Goal: Information Seeking & Learning: Learn about a topic

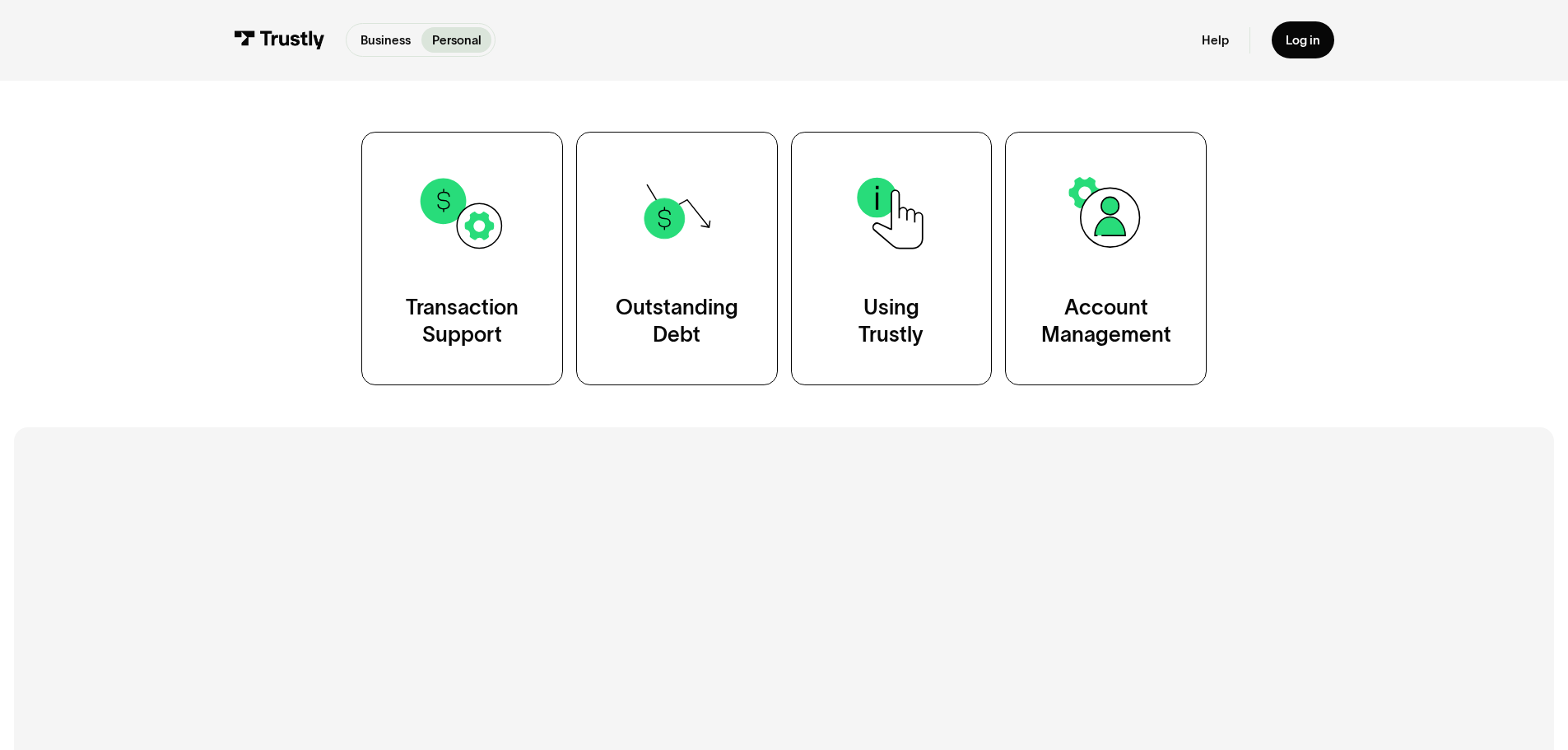
scroll to position [329, 0]
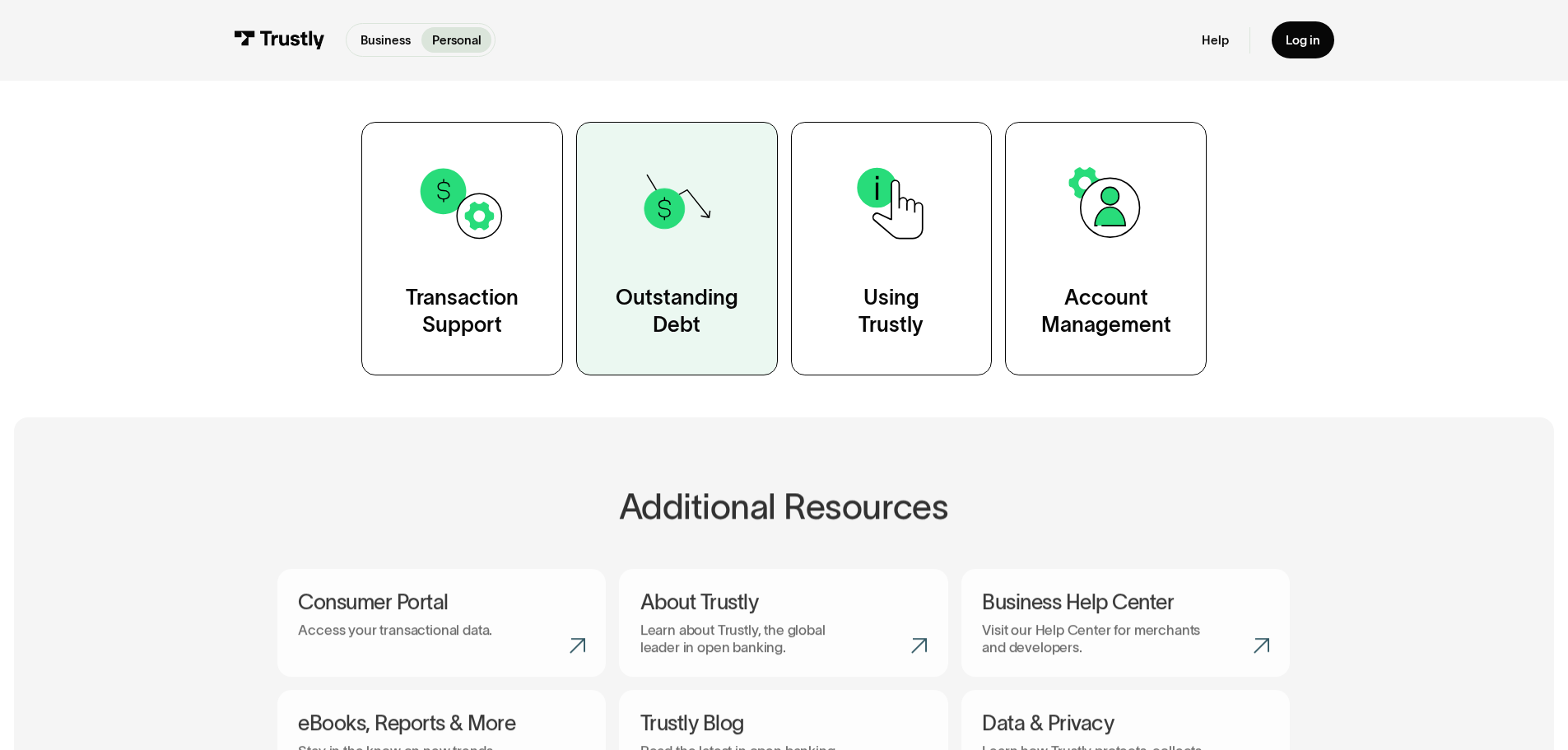
click at [705, 219] on img at bounding box center [676, 202] width 90 height 90
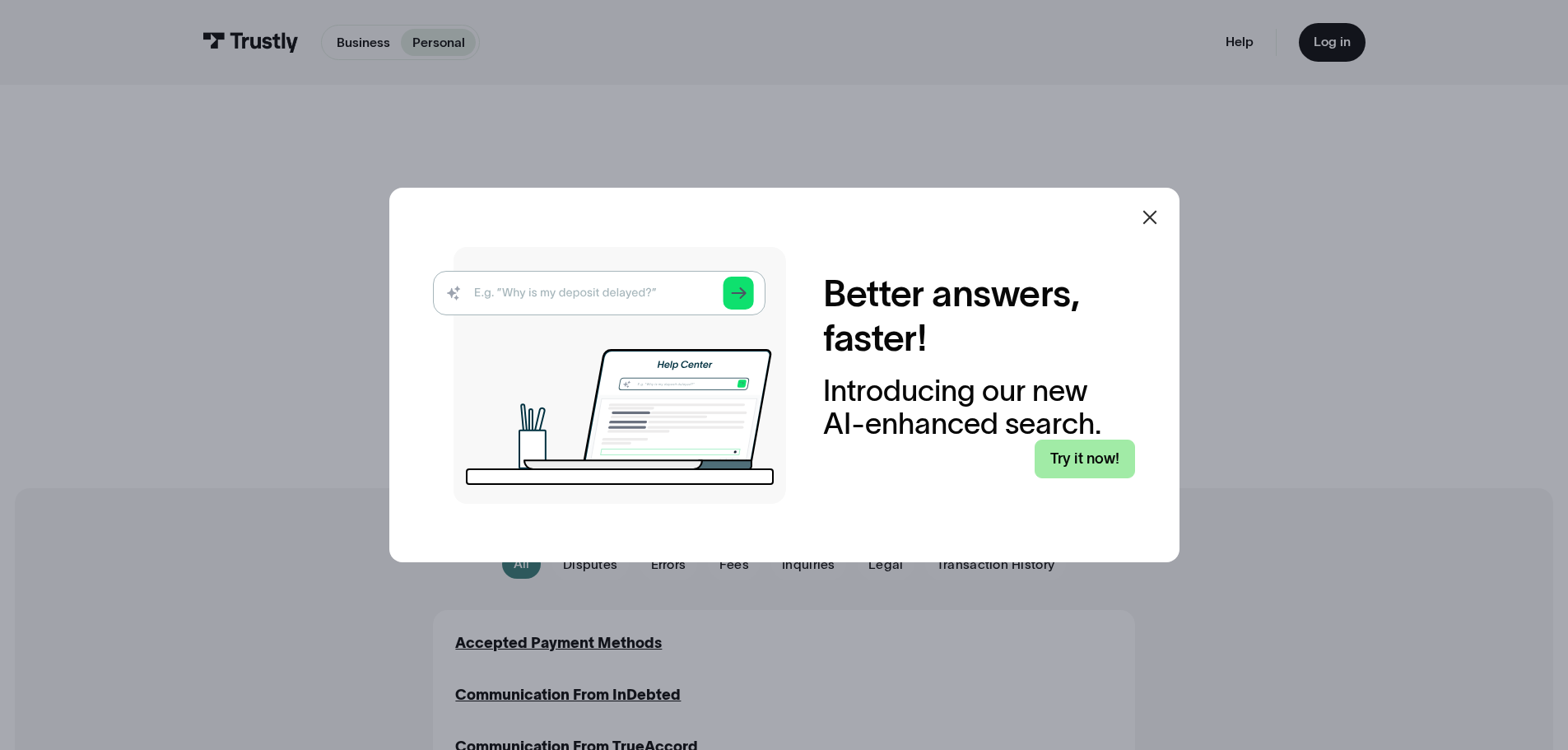
click at [1087, 460] on link "Try it now!" at bounding box center [1085, 458] width 101 height 39
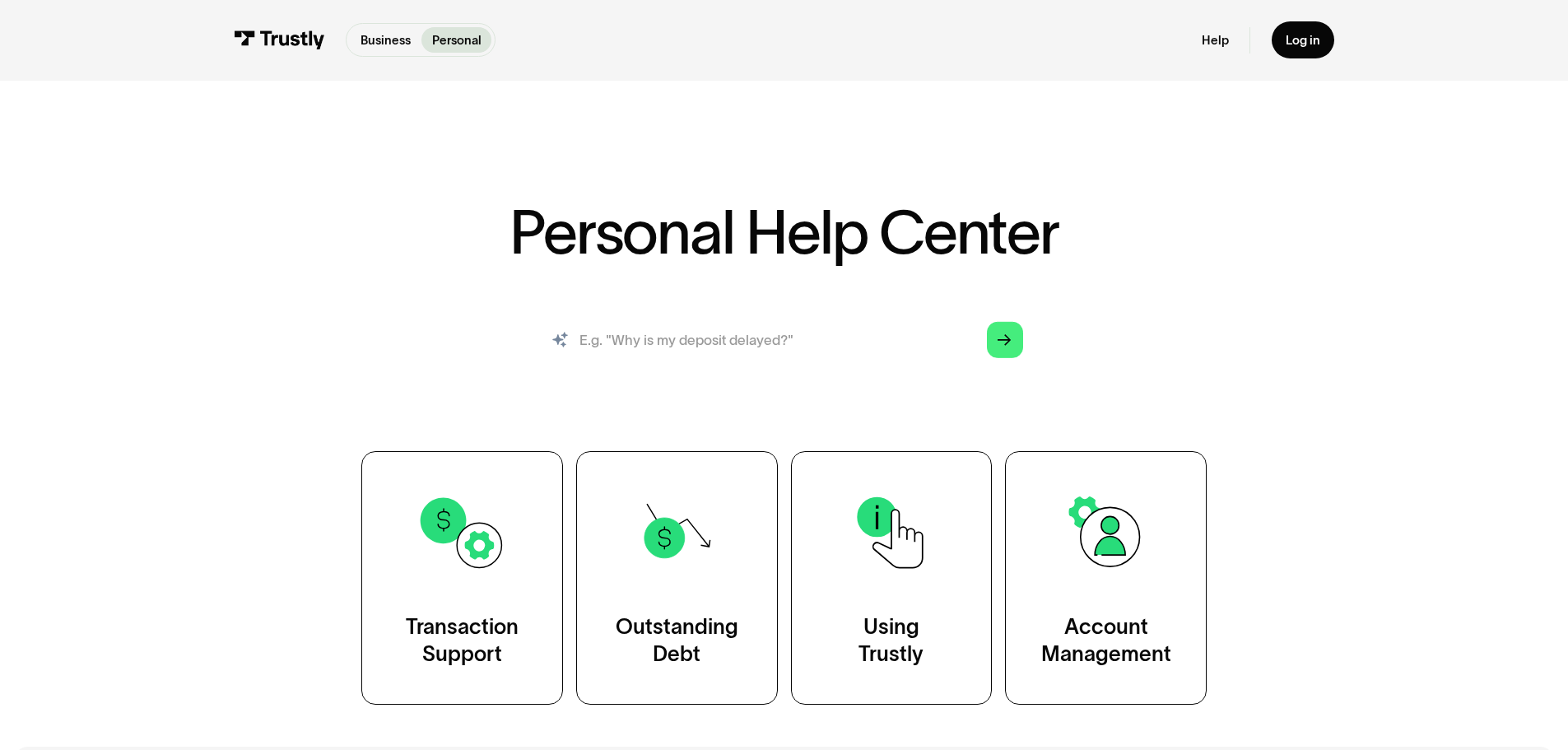
click at [729, 335] on input "search" at bounding box center [784, 339] width 507 height 56
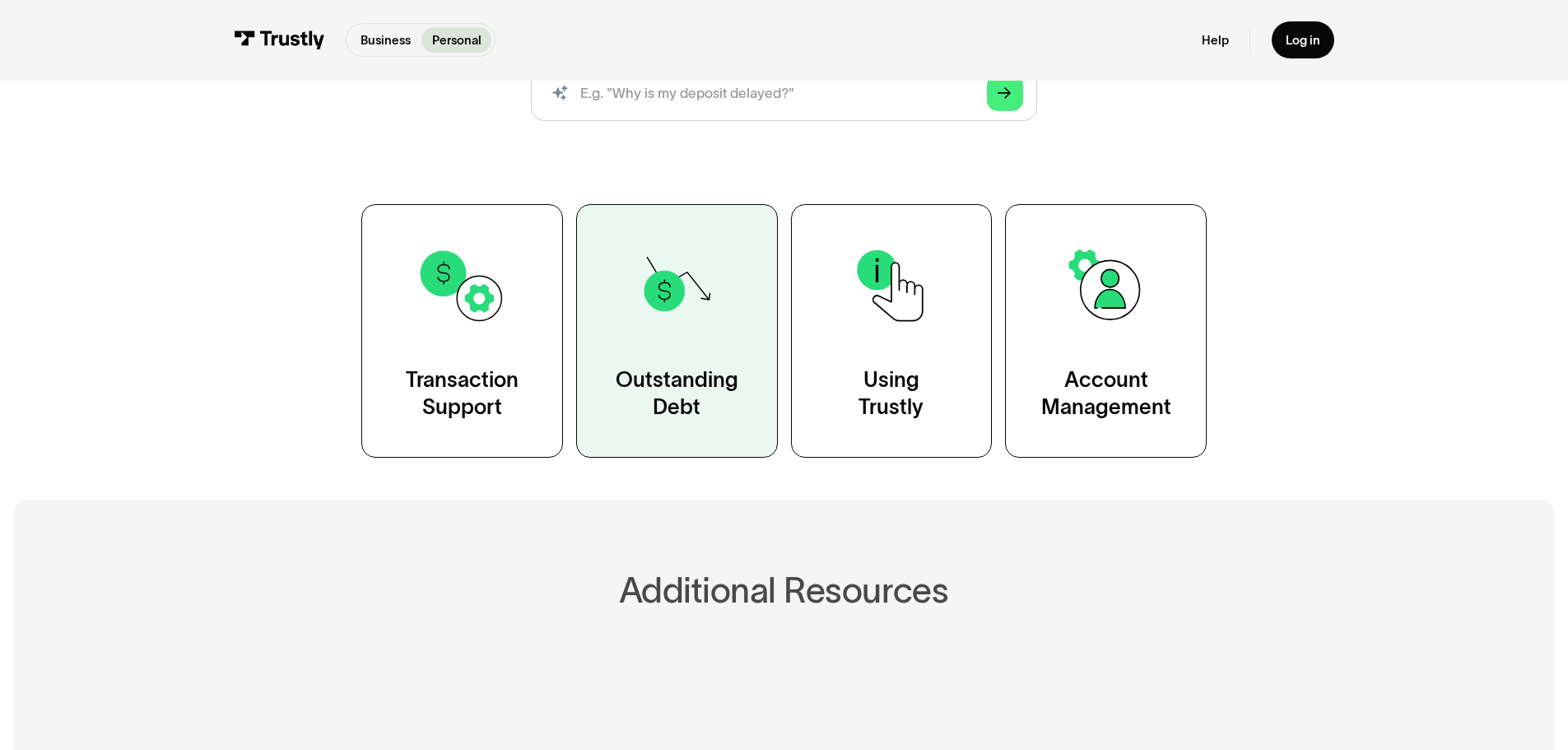
click at [703, 317] on img at bounding box center [676, 285] width 90 height 90
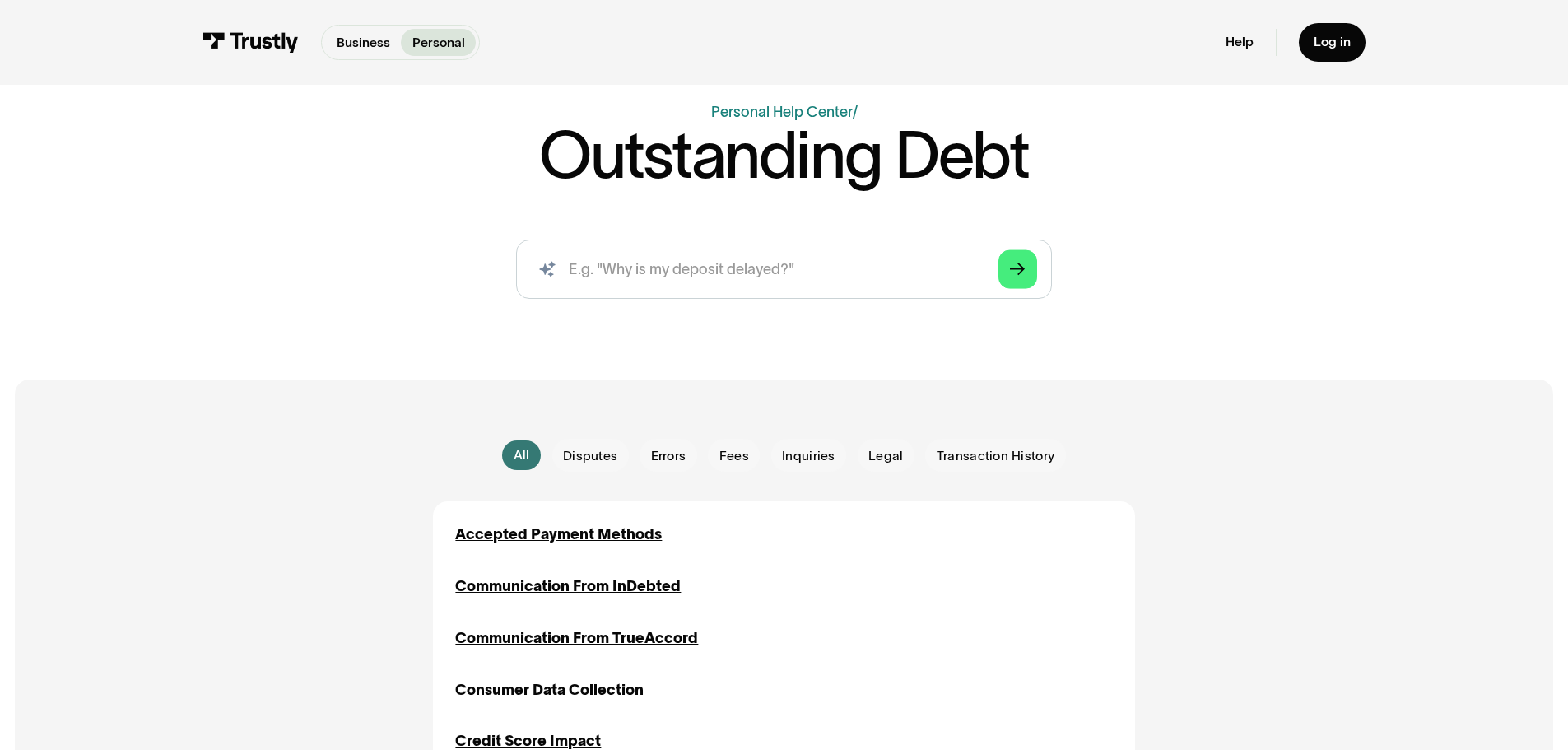
scroll to position [494, 0]
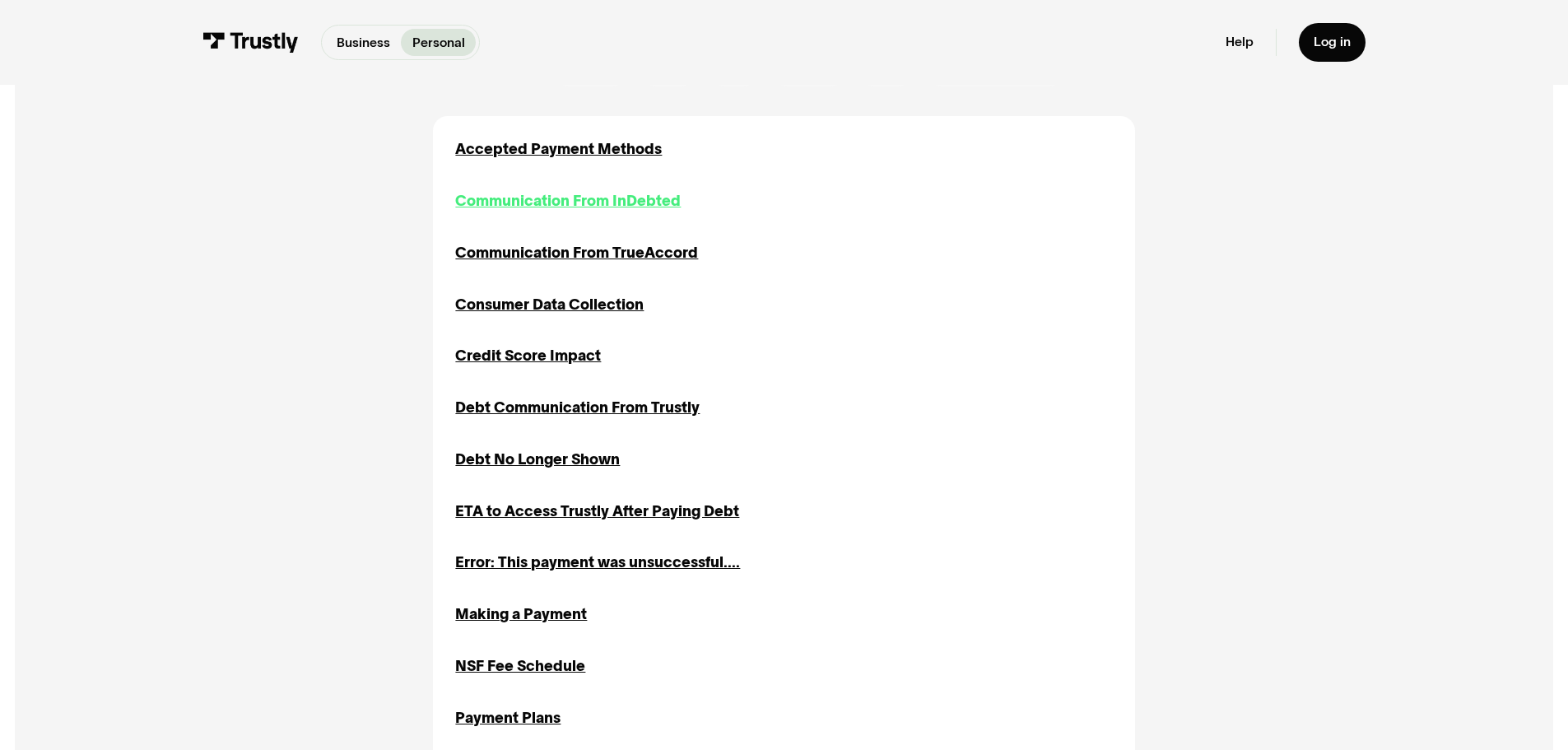
click at [567, 212] on div "Communication From InDebted" at bounding box center [567, 201] width 225 height 22
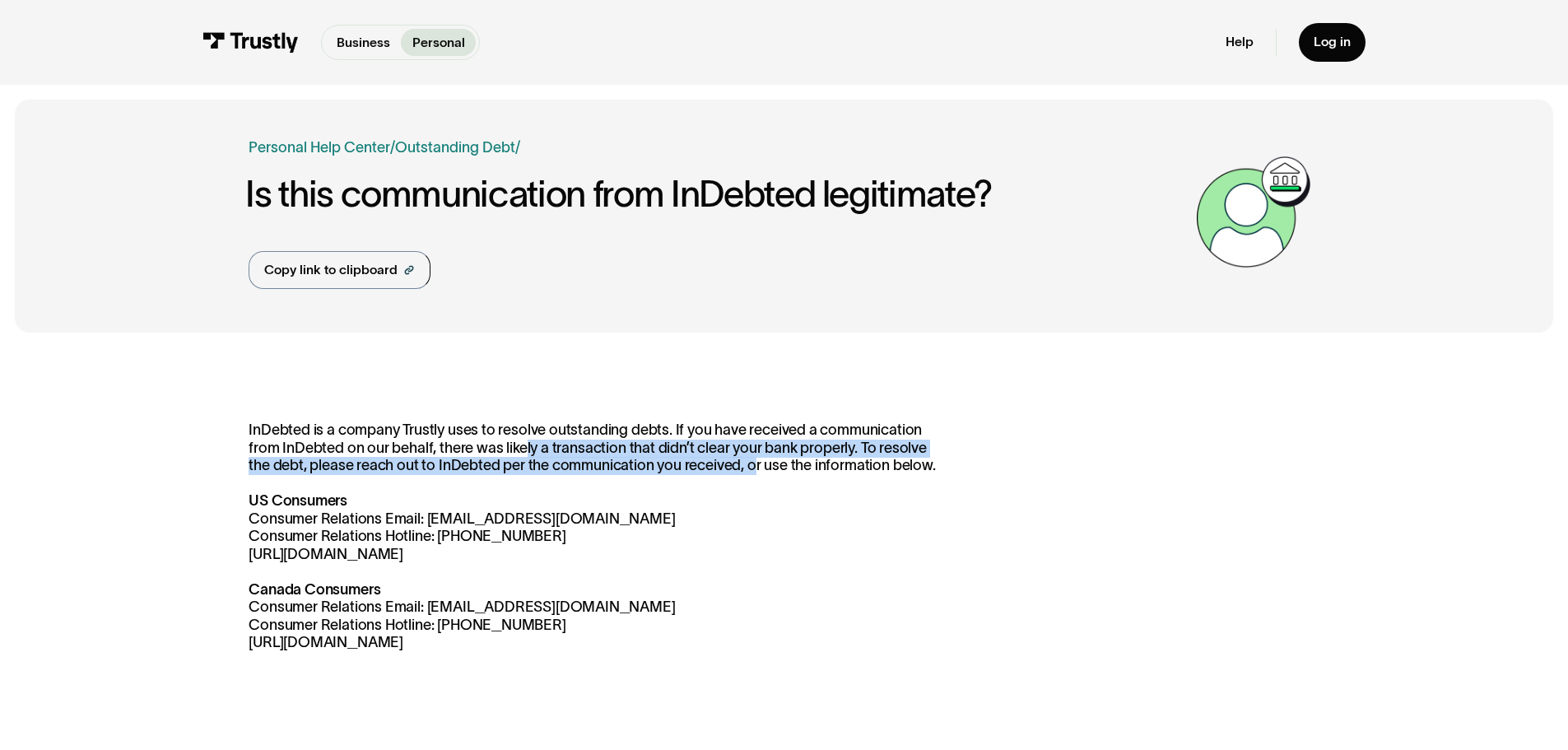
drag, startPoint x: 525, startPoint y: 443, endPoint x: 755, endPoint y: 470, distance: 231.6
click at [755, 470] on p "InDebted is a company Trustly uses to resolve outstanding debts. If you have re…" at bounding box center [593, 536] width 689 height 230
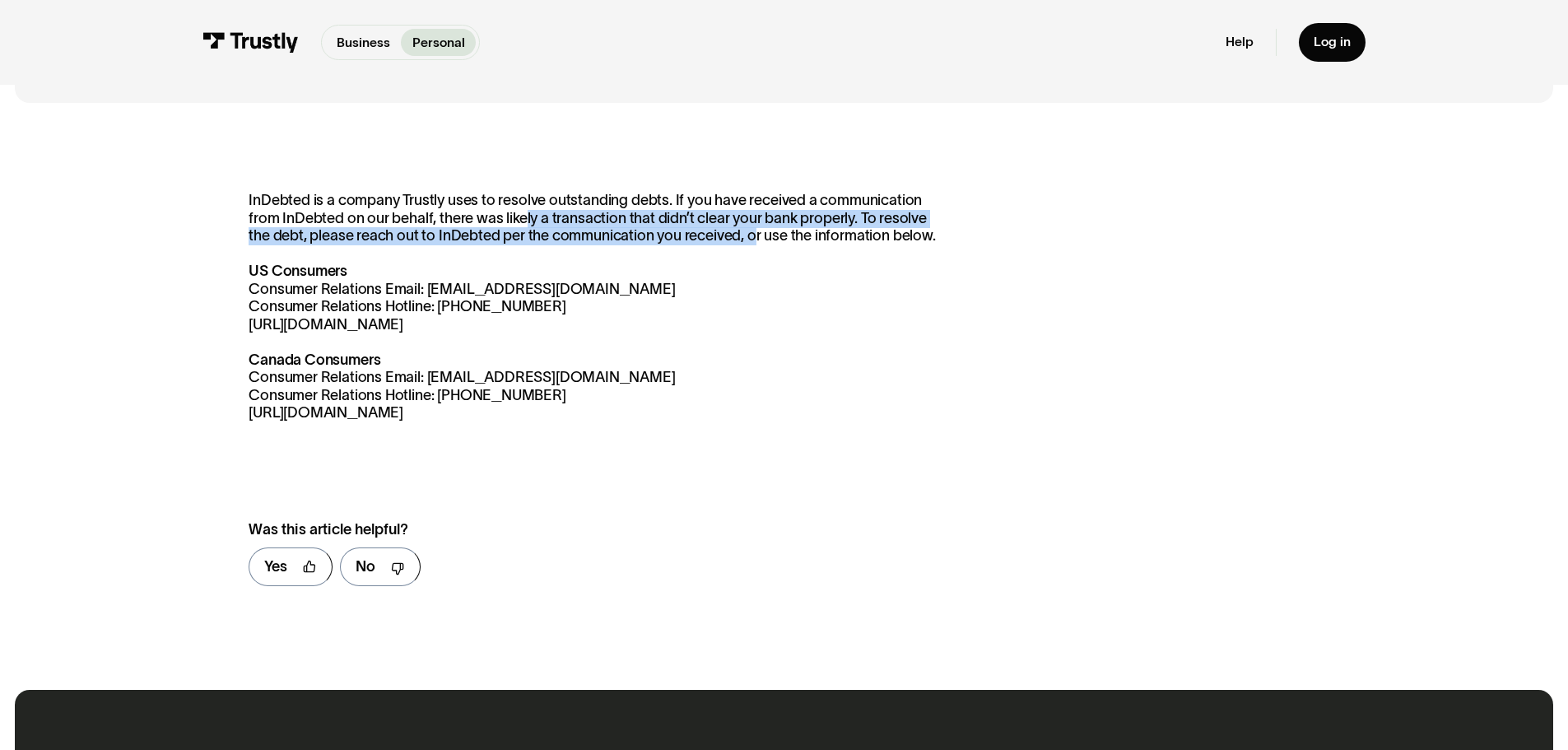
scroll to position [247, 0]
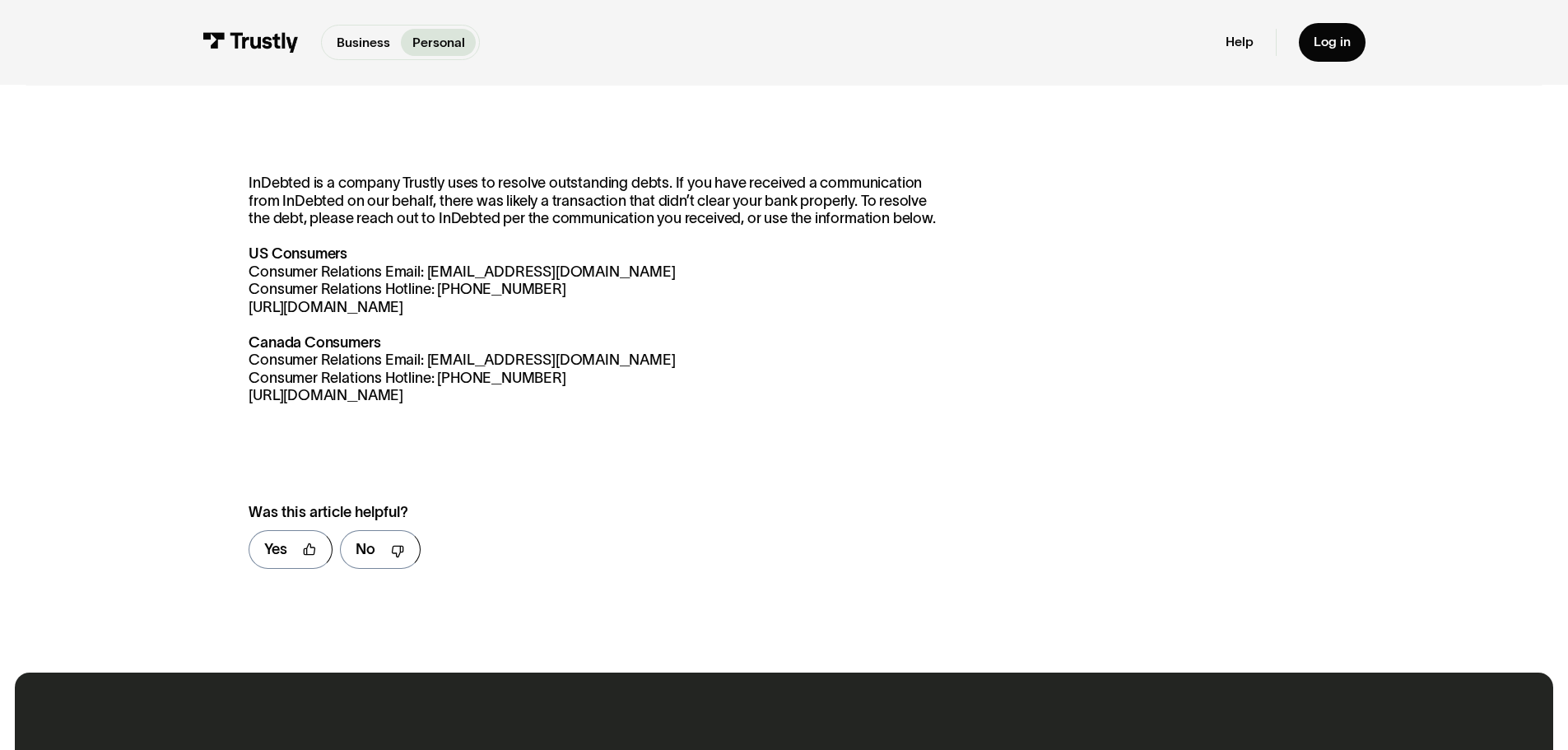
click at [335, 195] on p "InDebted is a company Trustly uses to resolve outstanding debts. If you have re…" at bounding box center [593, 290] width 689 height 230
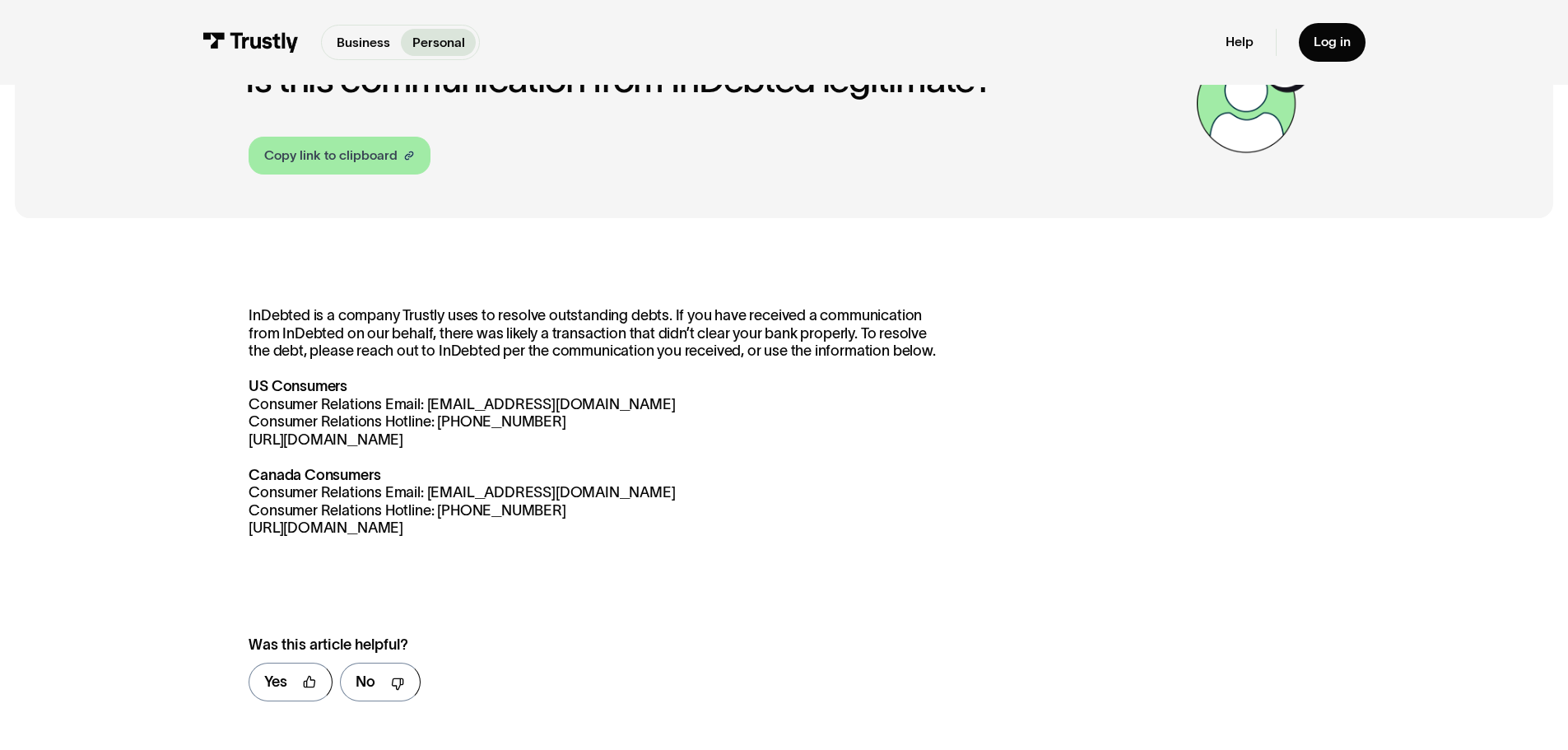
scroll to position [0, 0]
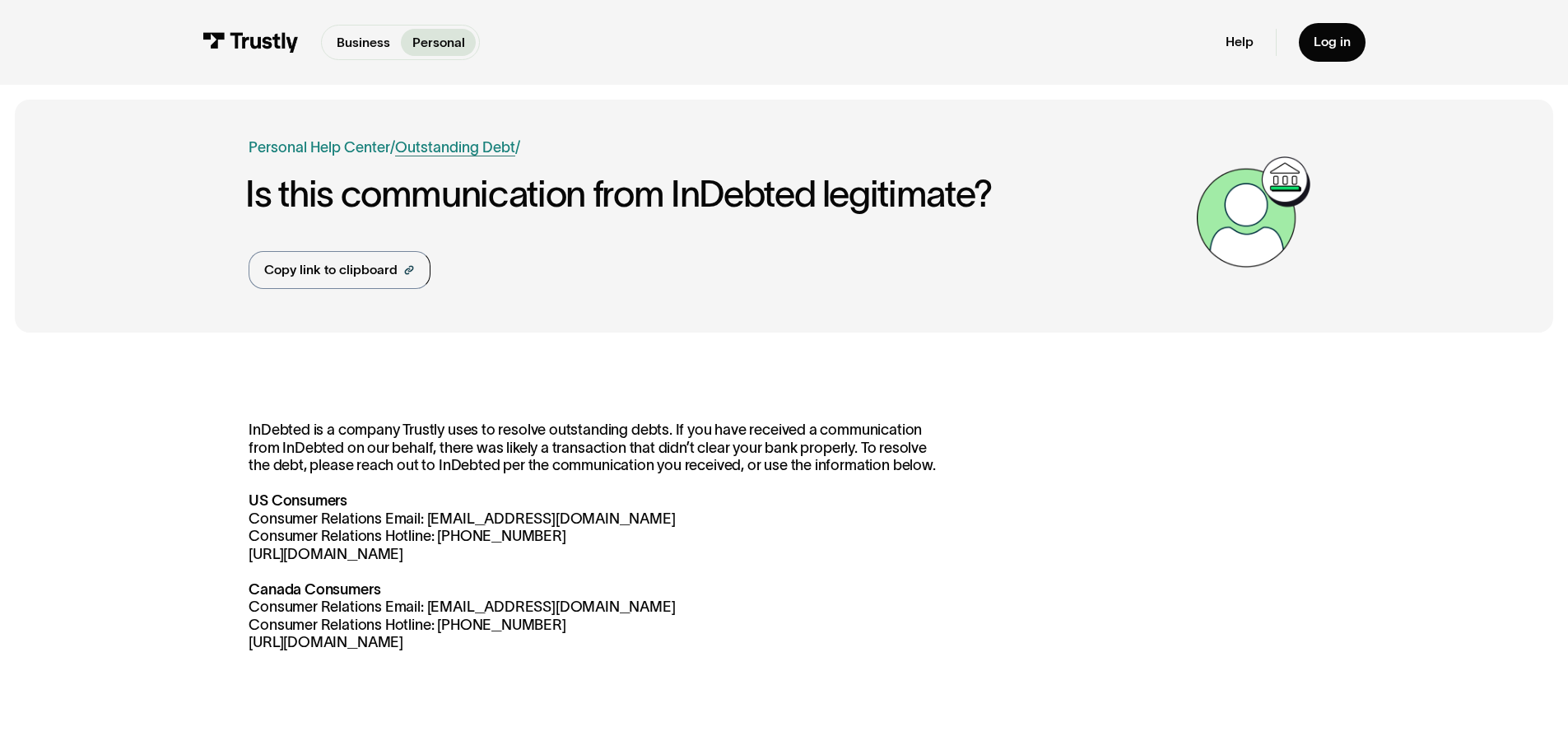
click at [411, 148] on link "Outstanding Debt" at bounding box center [455, 146] width 120 height 16
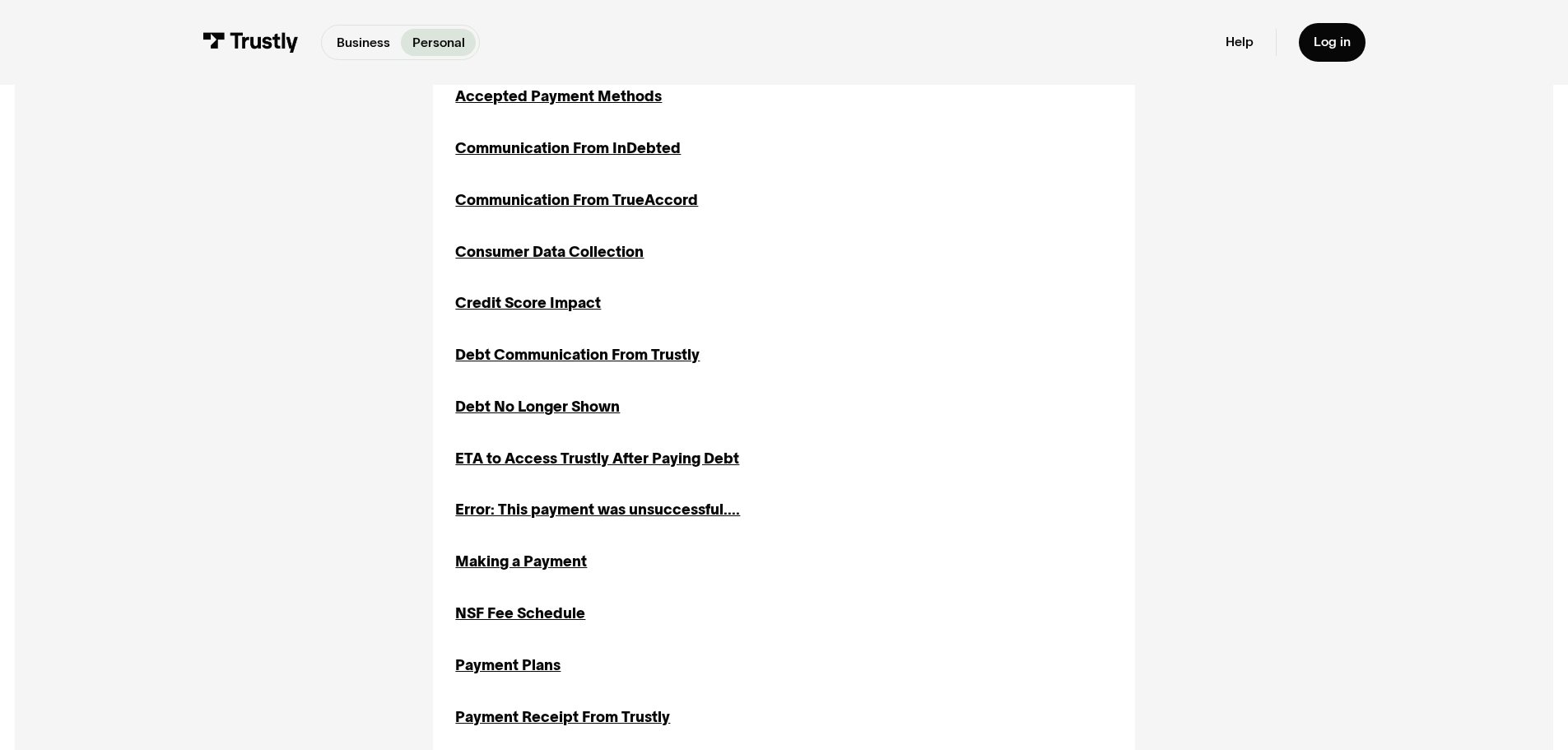
scroll to position [576, 0]
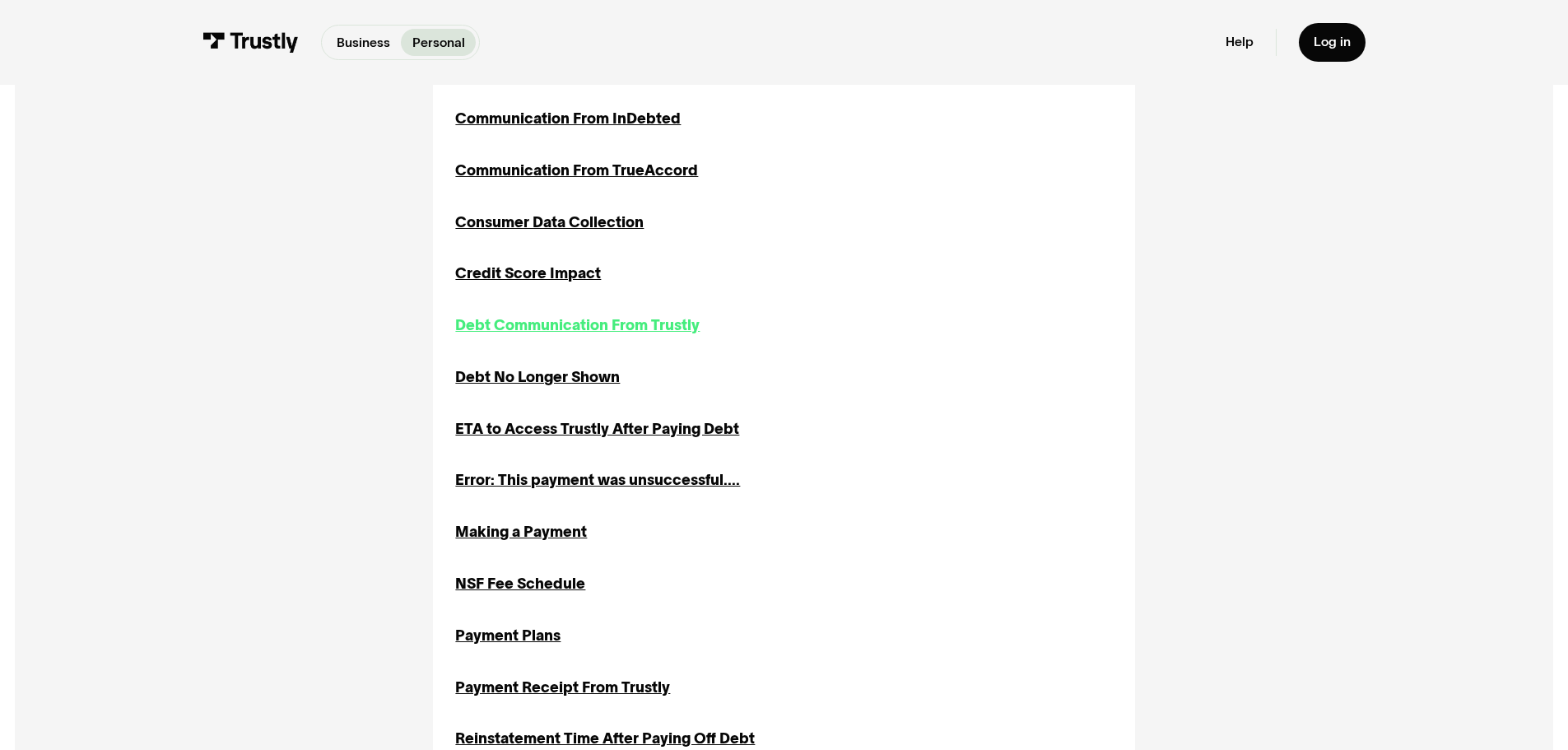
click at [558, 321] on div "Debt Communication From Trustly" at bounding box center [577, 325] width 244 height 22
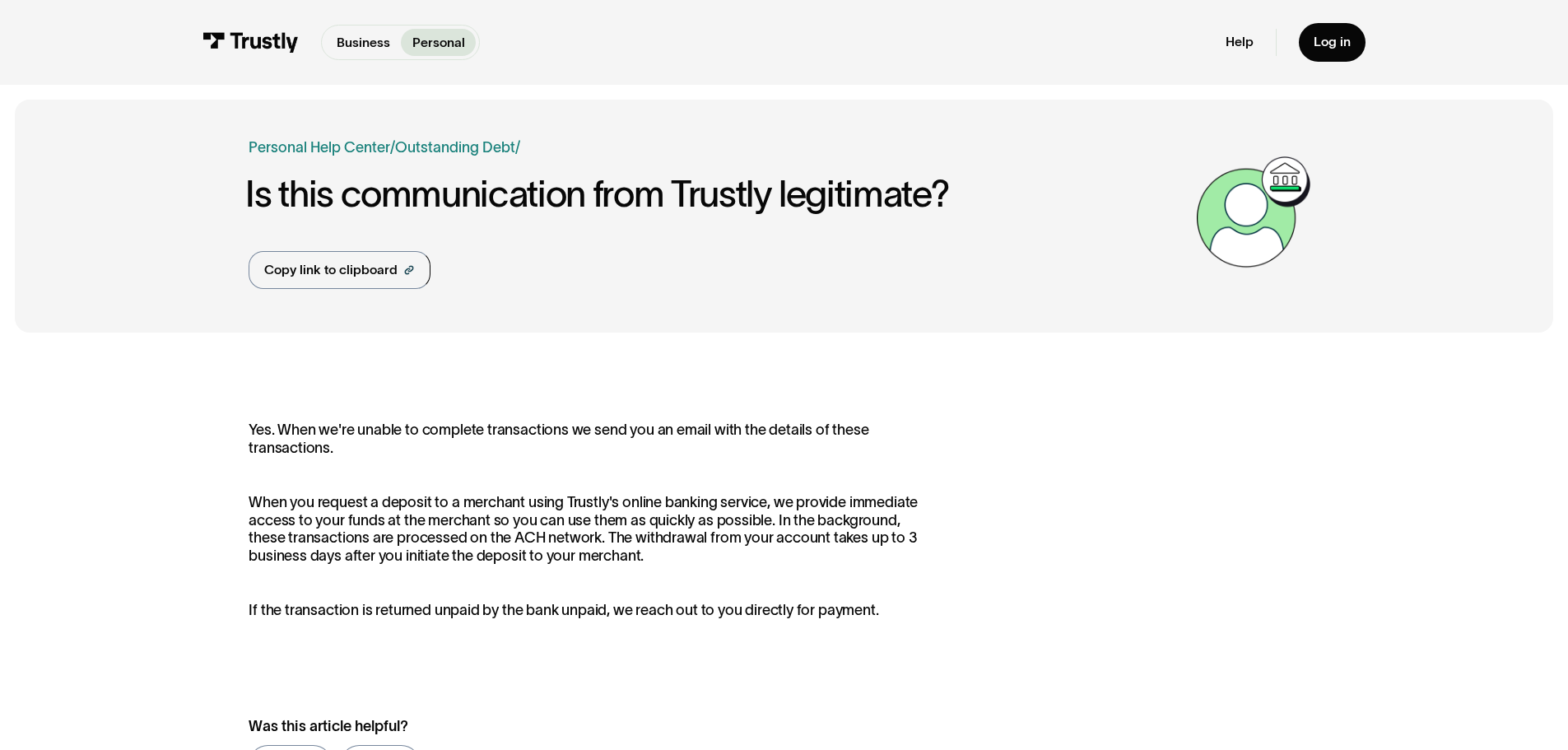
scroll to position [83, 0]
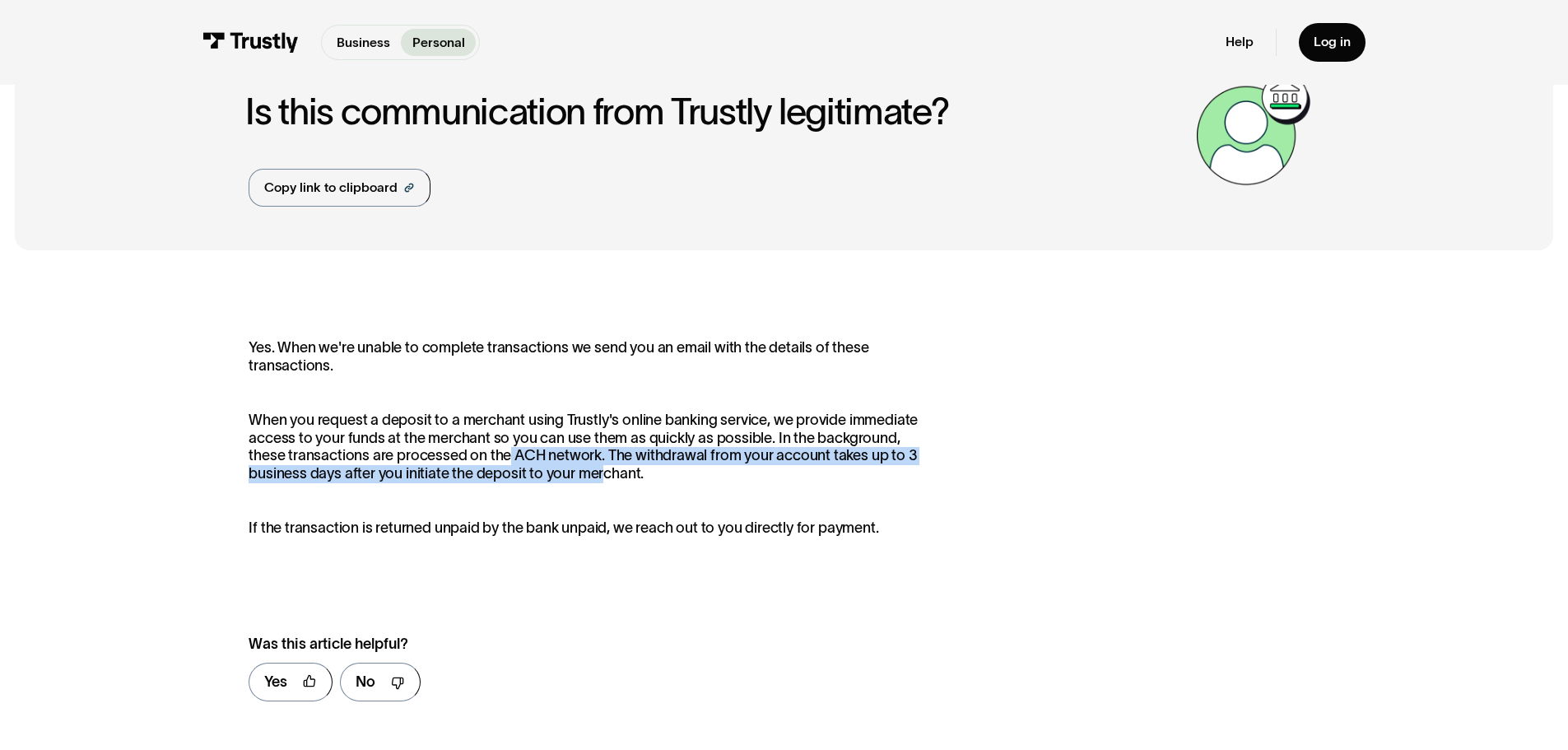
drag, startPoint x: 467, startPoint y: 457, endPoint x: 538, endPoint y: 478, distance: 74.0
click at [538, 478] on p "When you request a deposit to a merchant using Trustly's online banking service…" at bounding box center [593, 447] width 689 height 70
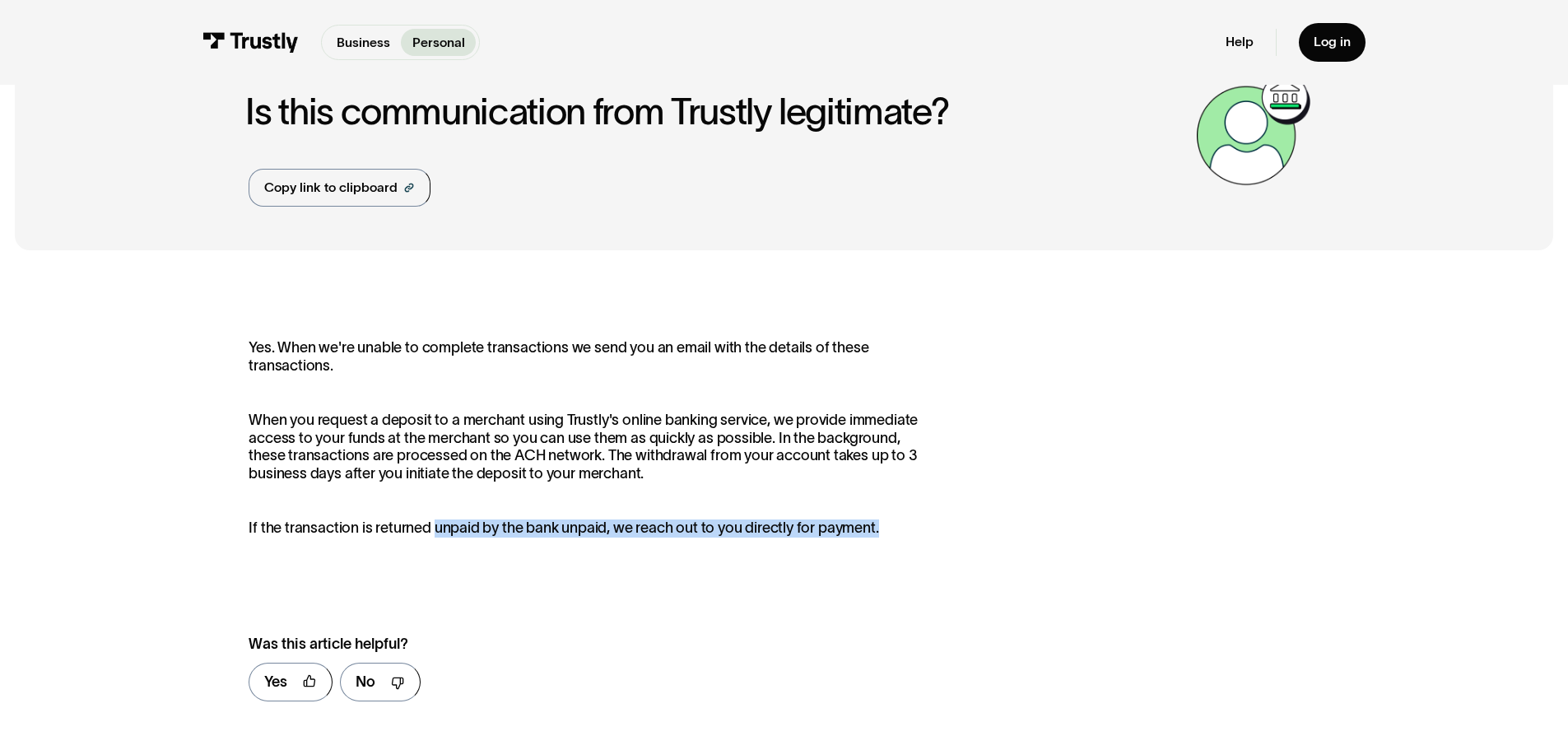
drag, startPoint x: 430, startPoint y: 525, endPoint x: 893, endPoint y: 539, distance: 463.2
click at [893, 538] on p "If the transaction is returned unpaid by the bank unpaid, we reach out to you d…" at bounding box center [593, 528] width 689 height 18
click at [472, 396] on div "Yes. When we're unable to complete transactions we send you an email with the d…" at bounding box center [593, 438] width 689 height 198
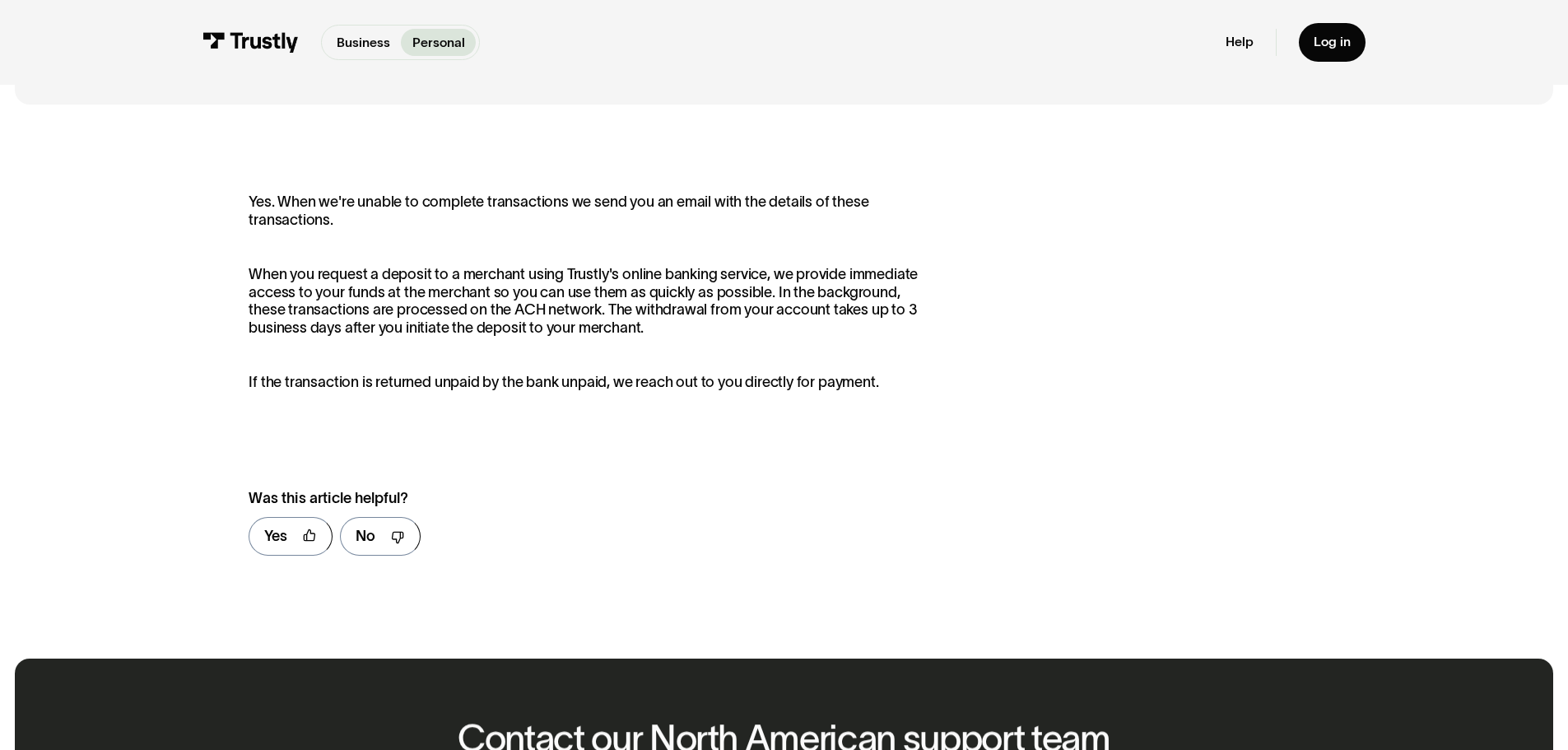
scroll to position [0, 0]
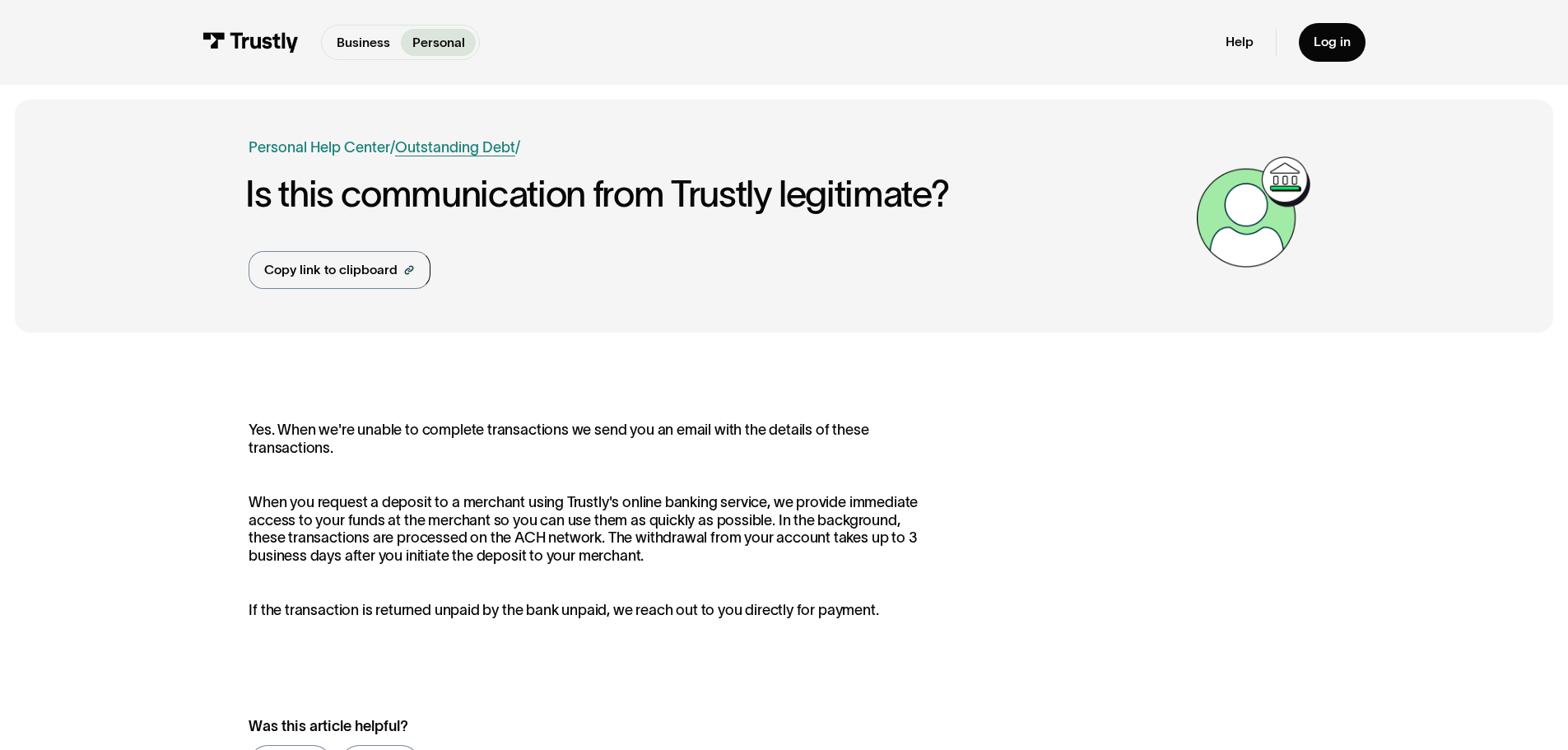
click at [439, 149] on link "Outstanding Debt" at bounding box center [455, 146] width 120 height 16
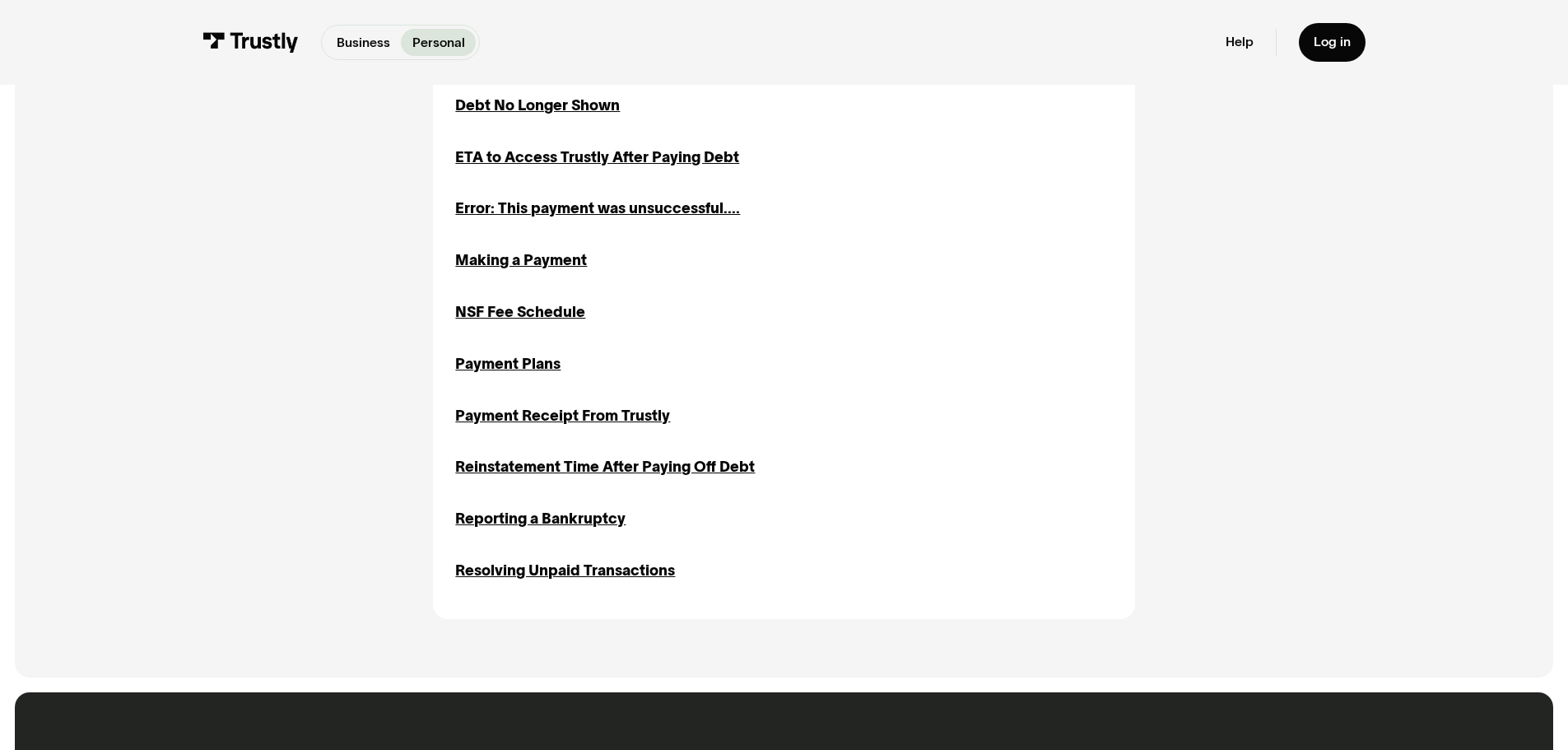
scroll to position [906, 0]
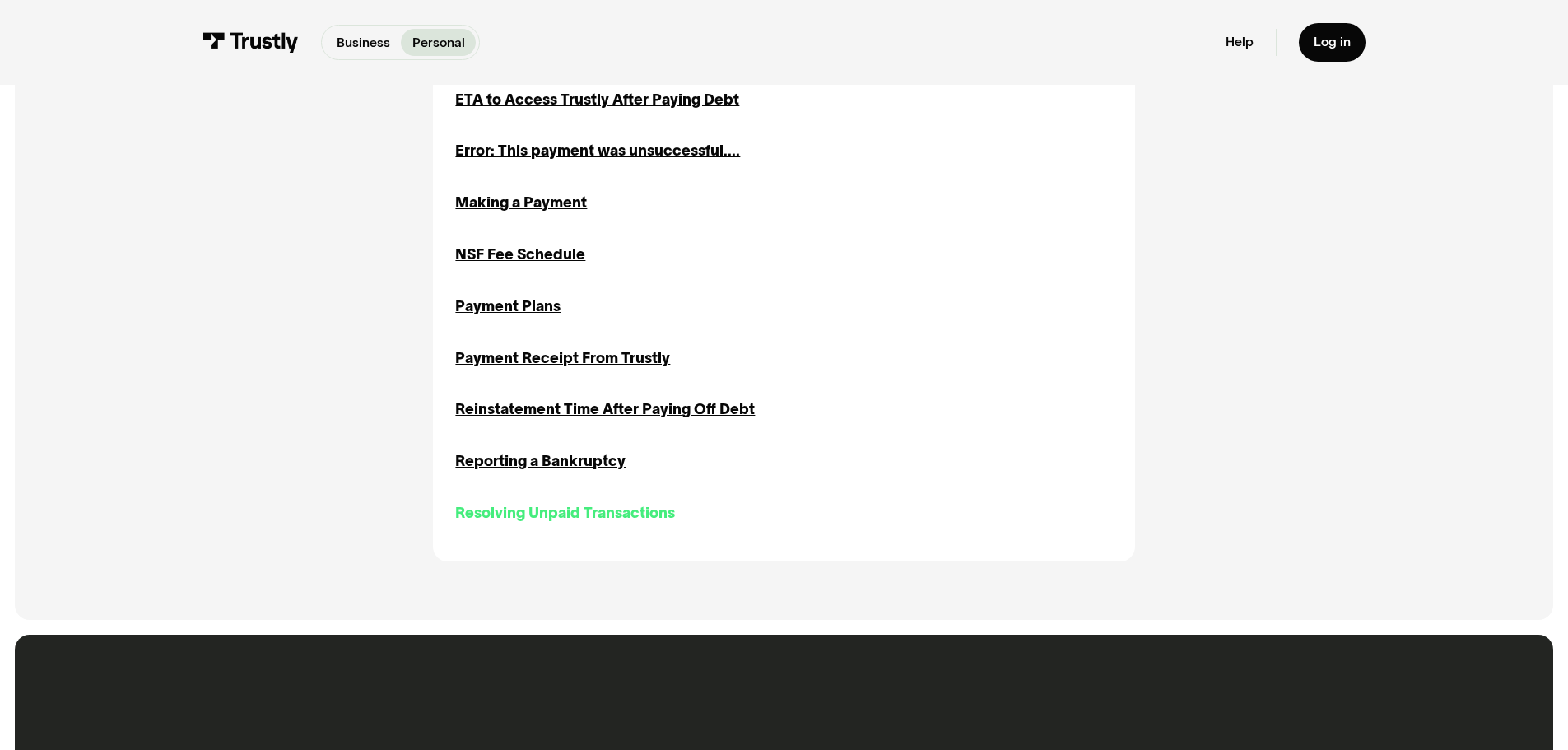
click at [534, 522] on div "Resolving Unpaid Transactions" at bounding box center [564, 512] width 220 height 22
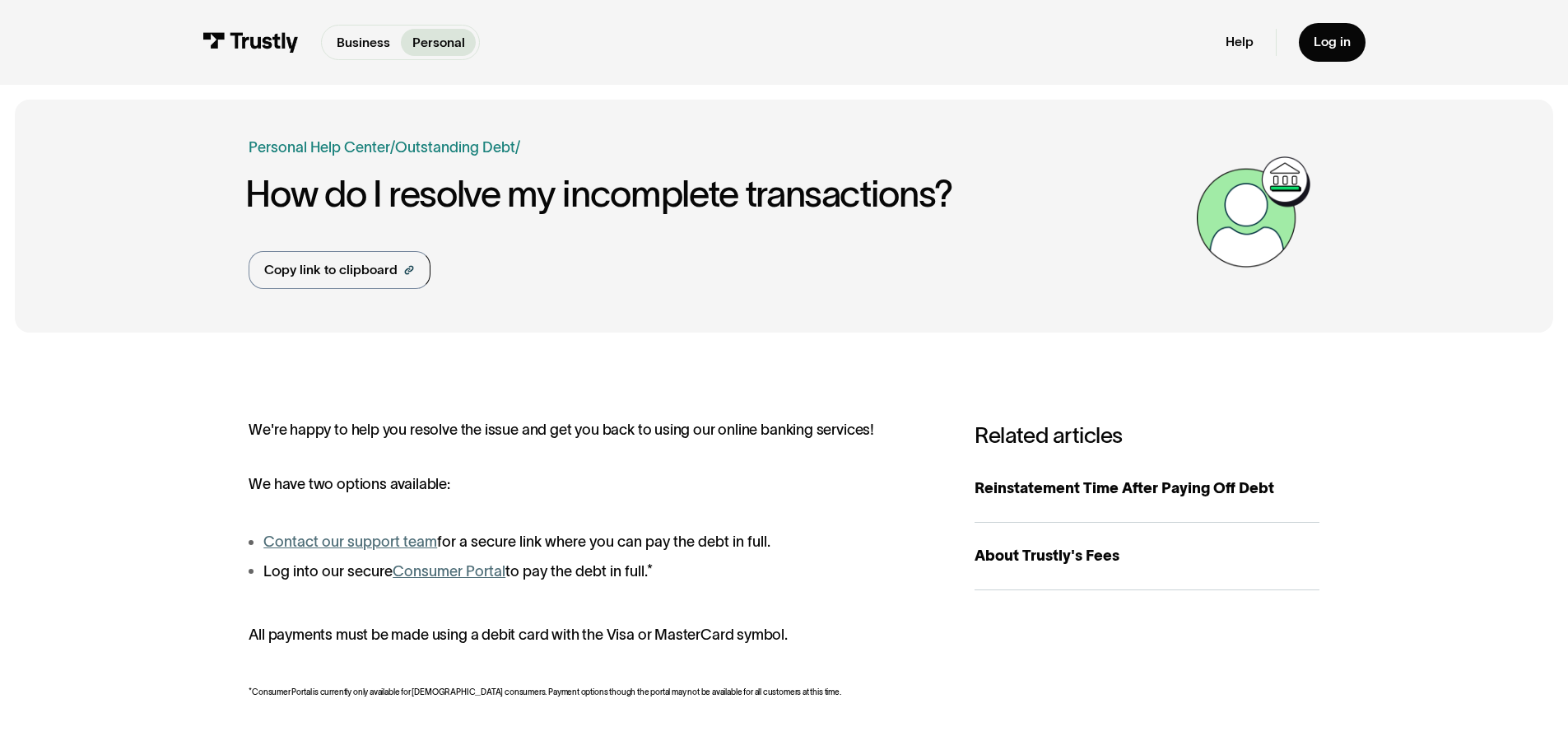
click at [487, 577] on link "Consumer Portal" at bounding box center [449, 570] width 113 height 16
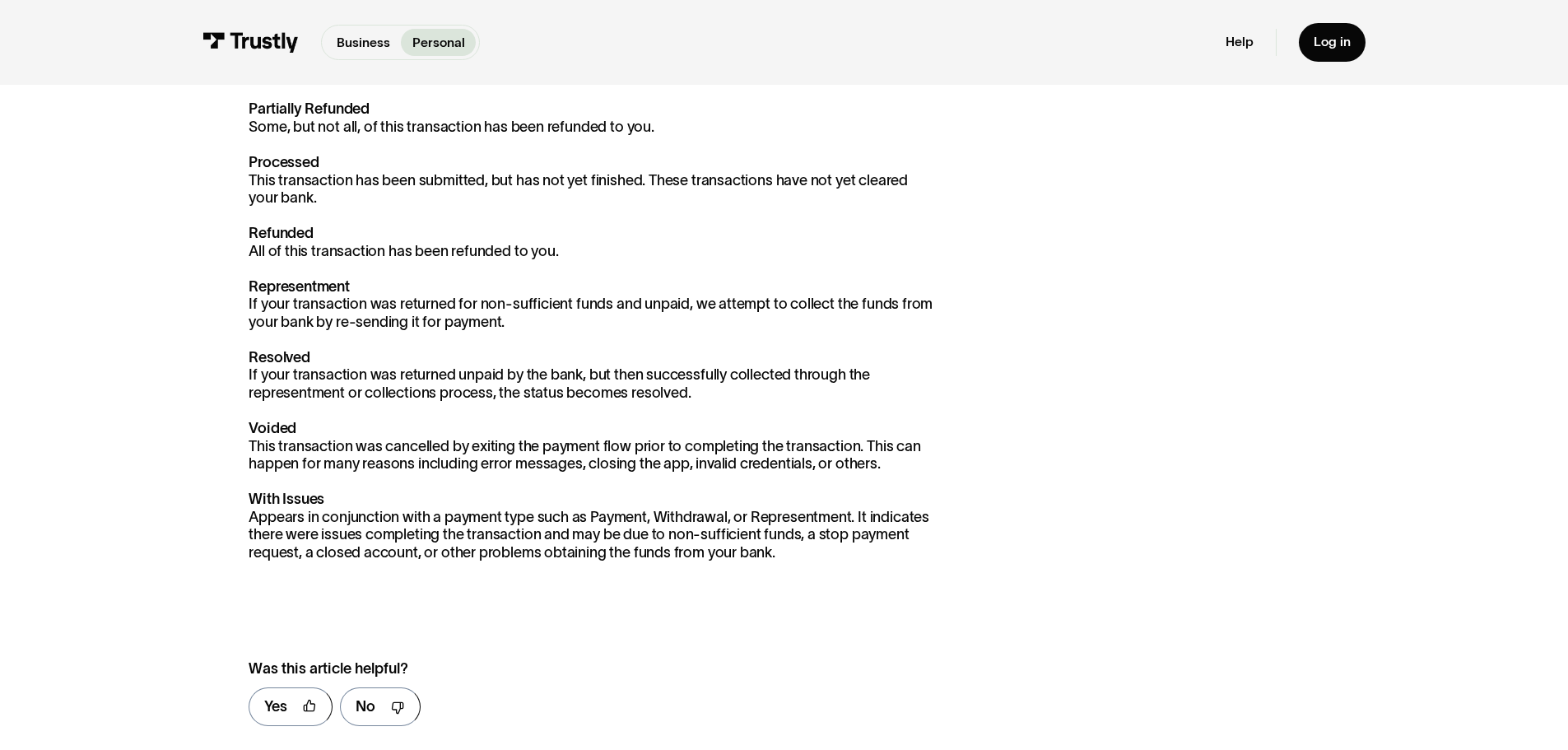
scroll to position [988, 0]
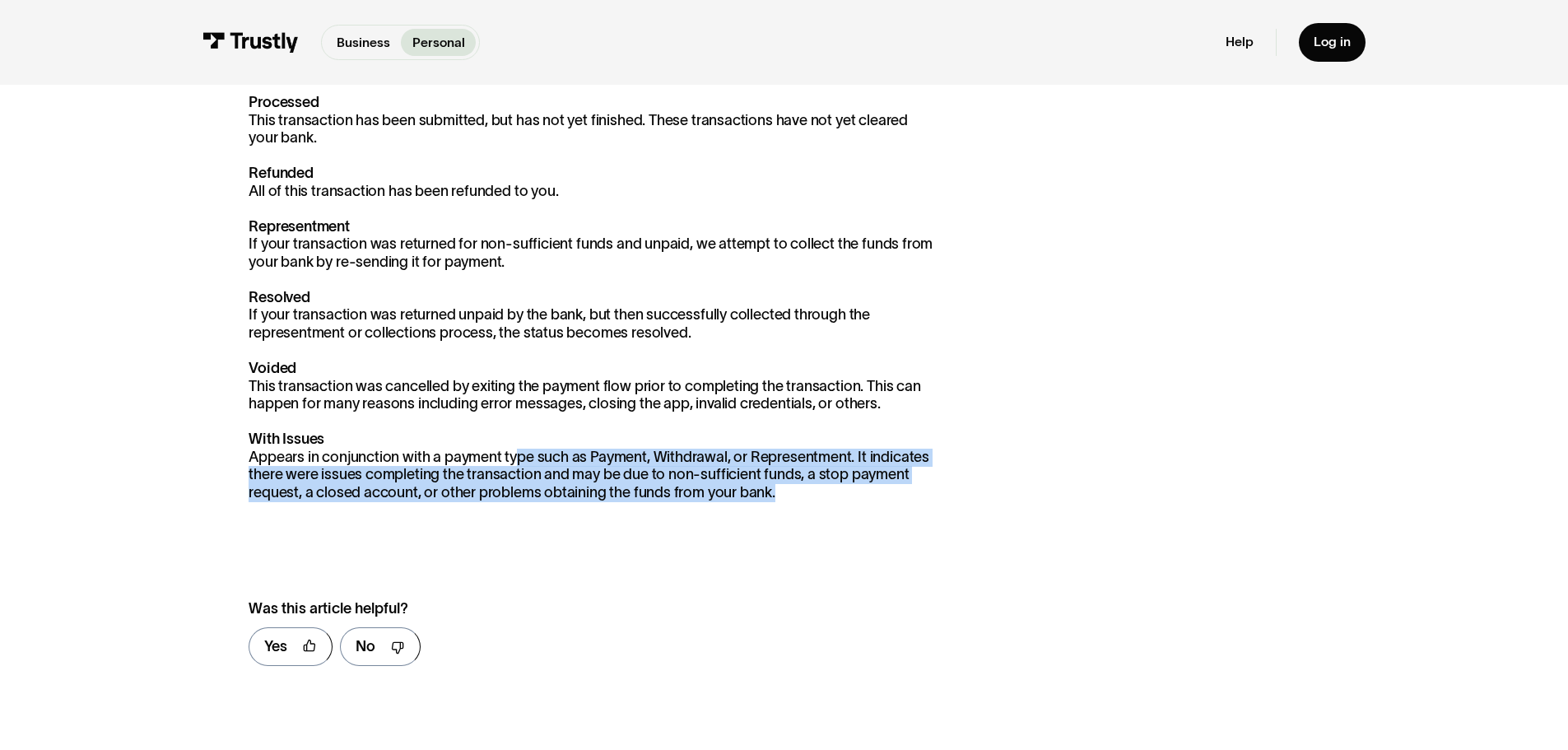
drag, startPoint x: 545, startPoint y: 470, endPoint x: 792, endPoint y: 499, distance: 248.7
click at [792, 499] on p "Authorized These transactions occur when you’ve successfully connected to your …" at bounding box center [593, 102] width 689 height 798
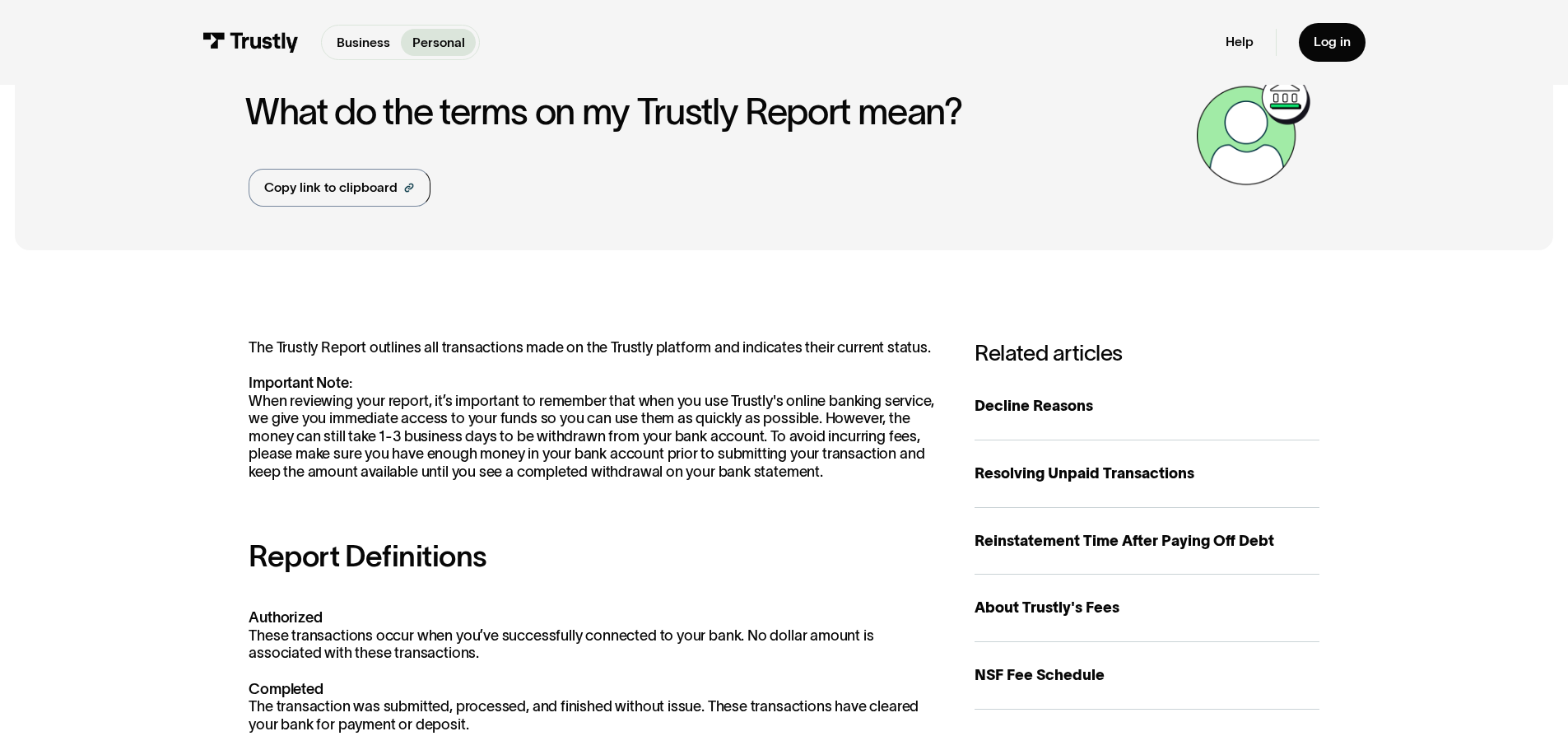
scroll to position [0, 0]
